Goal: Task Accomplishment & Management: Use online tool/utility

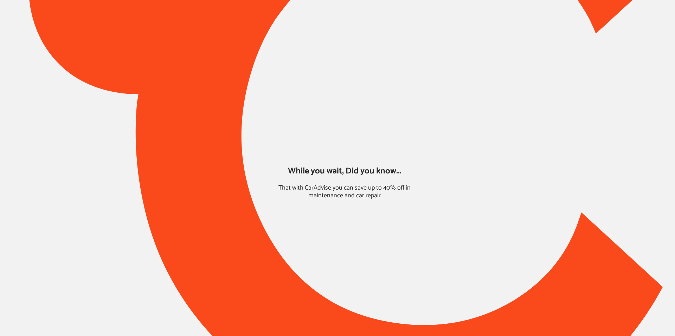
type input "*****"
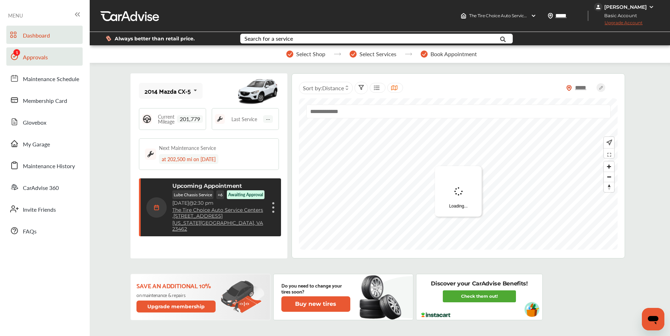
click at [46, 63] on link "Approvals" at bounding box center [44, 56] width 76 height 18
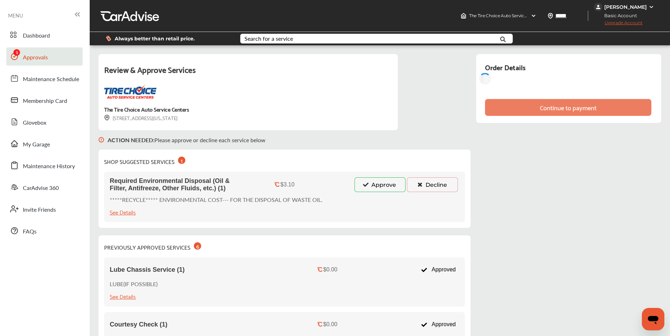
click at [382, 186] on button "Approve" at bounding box center [379, 185] width 51 height 15
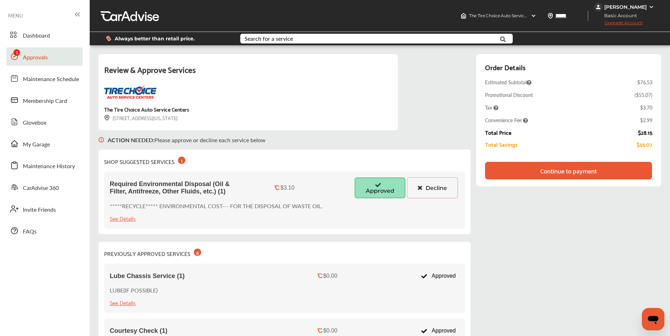
click at [579, 168] on div "Continue to payment" at bounding box center [568, 170] width 57 height 7
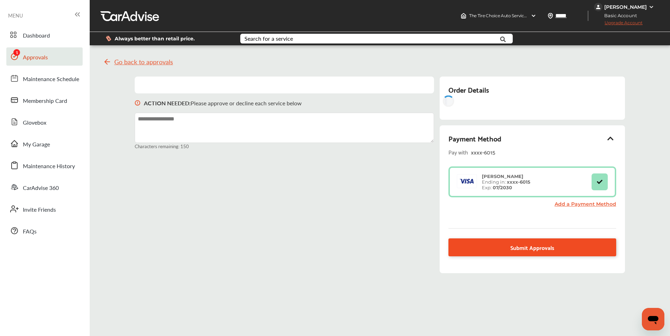
click at [537, 250] on span "Submit Approvals" at bounding box center [532, 247] width 44 height 9
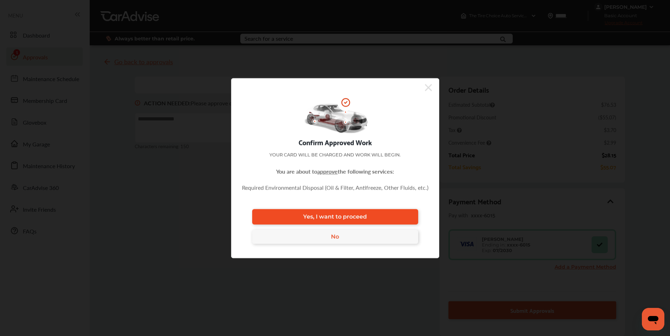
click at [372, 216] on link "Yes, I want to proceed" at bounding box center [335, 216] width 166 height 15
